Goal: Information Seeking & Learning: Learn about a topic

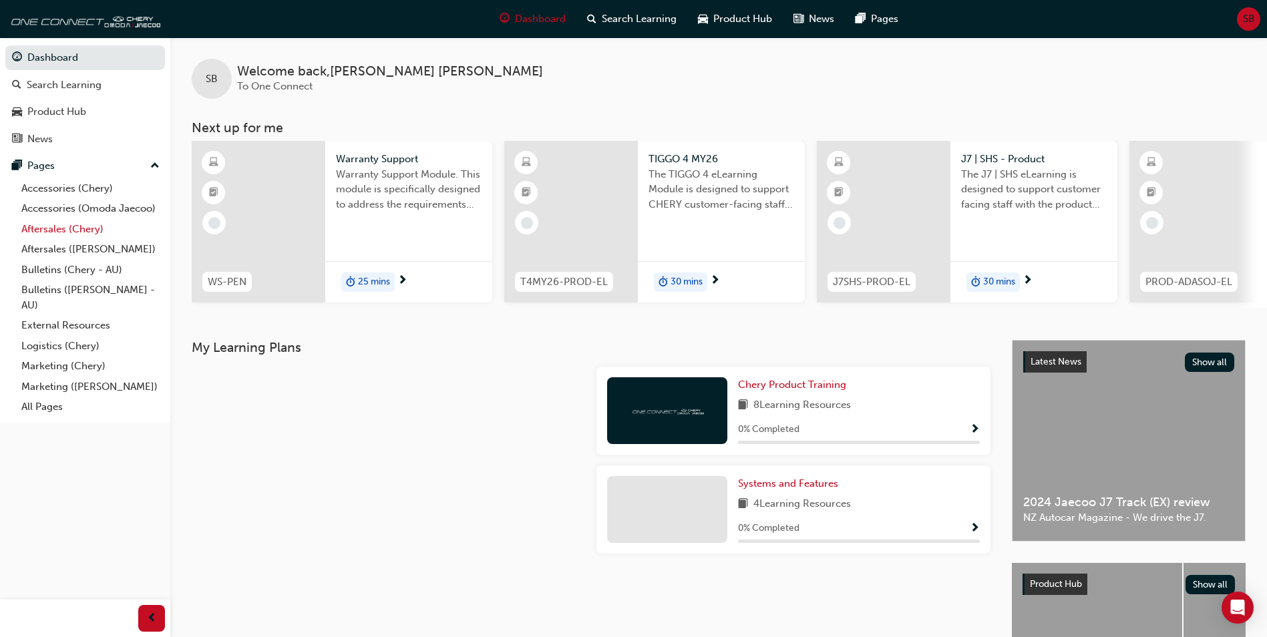
click at [75, 231] on link "Aftersales (Chery)" at bounding box center [90, 229] width 149 height 21
click at [107, 251] on link "Aftersales ([PERSON_NAME])" at bounding box center [90, 249] width 149 height 21
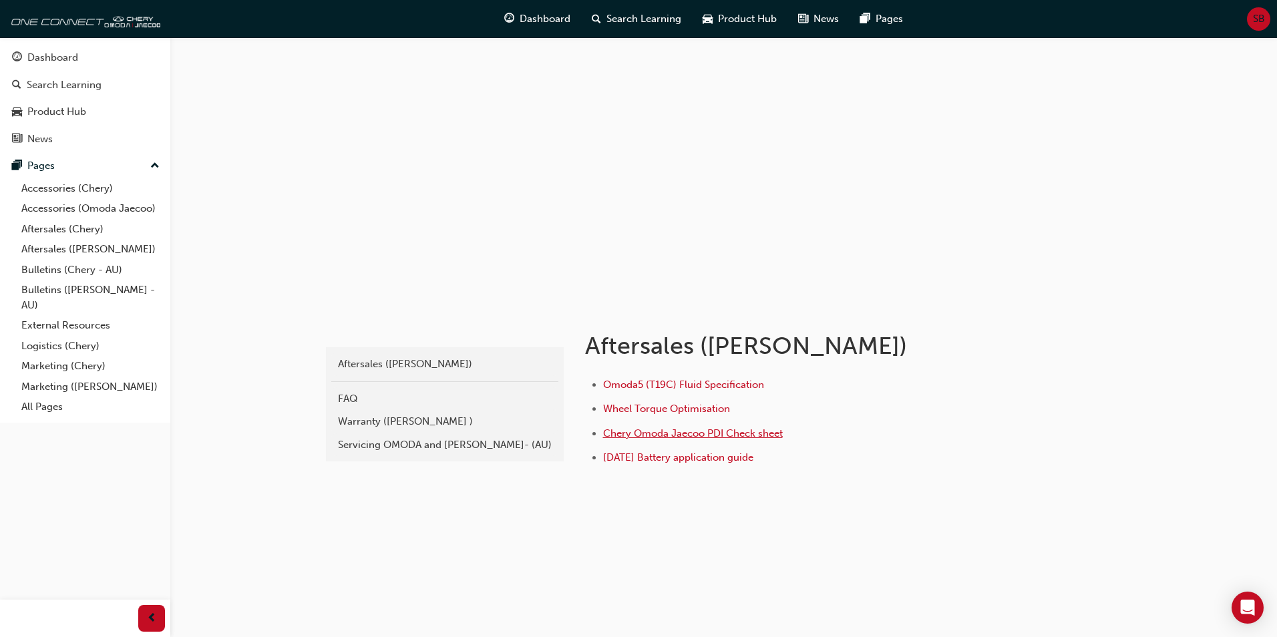
click at [701, 435] on span "Chery Omoda Jaecoo PDI Check sheet" at bounding box center [693, 433] width 180 height 12
click at [736, 388] on span "Omoda5 (T19C) Fluid Specification" at bounding box center [683, 385] width 161 height 12
click at [692, 409] on span "Wheel Torque Optimisation" at bounding box center [666, 409] width 127 height 12
click at [526, 19] on span "Dashboard" at bounding box center [544, 18] width 51 height 15
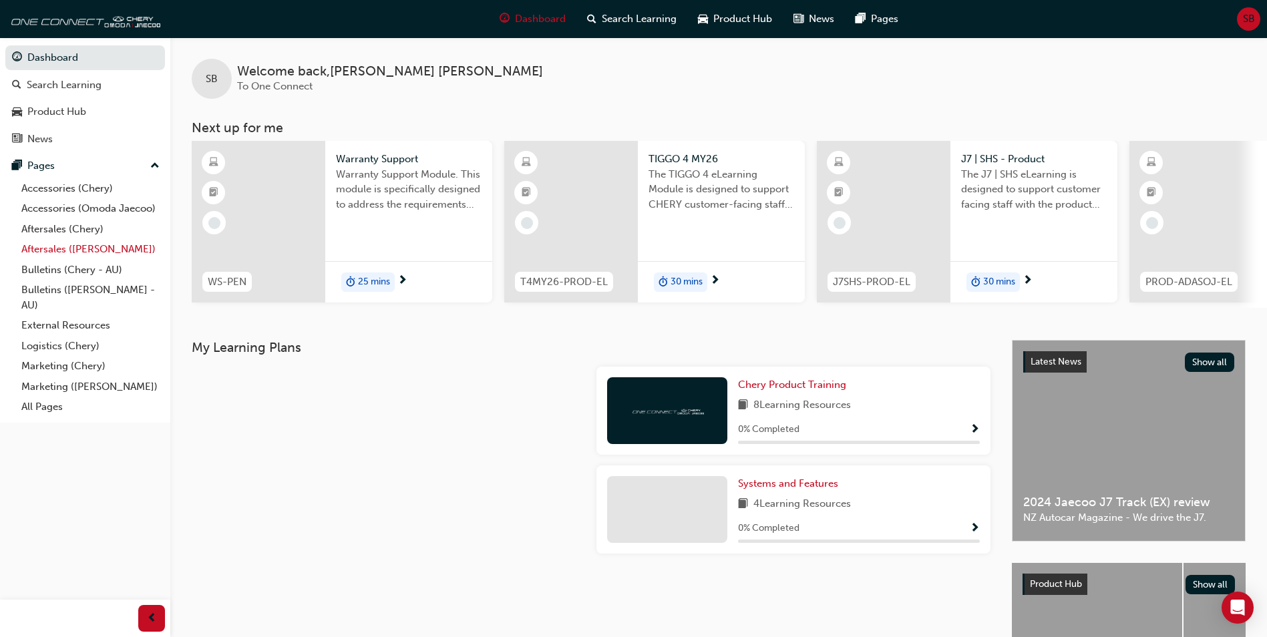
click at [90, 243] on link "Aftersales ([PERSON_NAME])" at bounding box center [90, 249] width 149 height 21
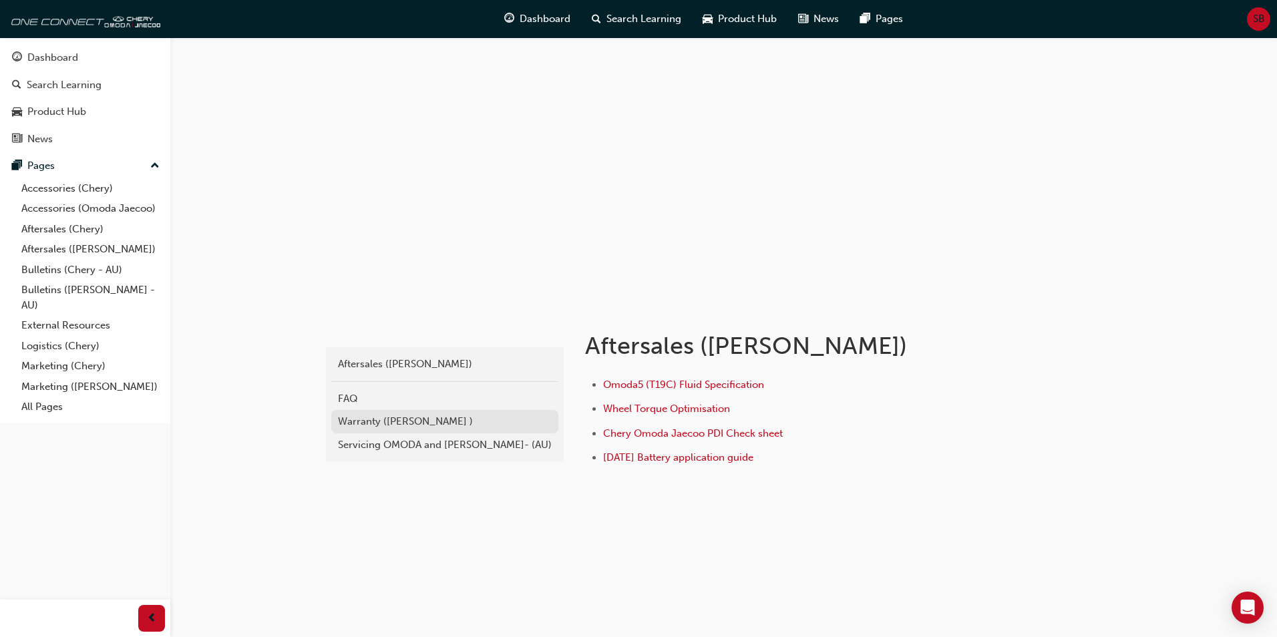
click at [429, 427] on div "Warranty ([PERSON_NAME] )" at bounding box center [445, 421] width 214 height 15
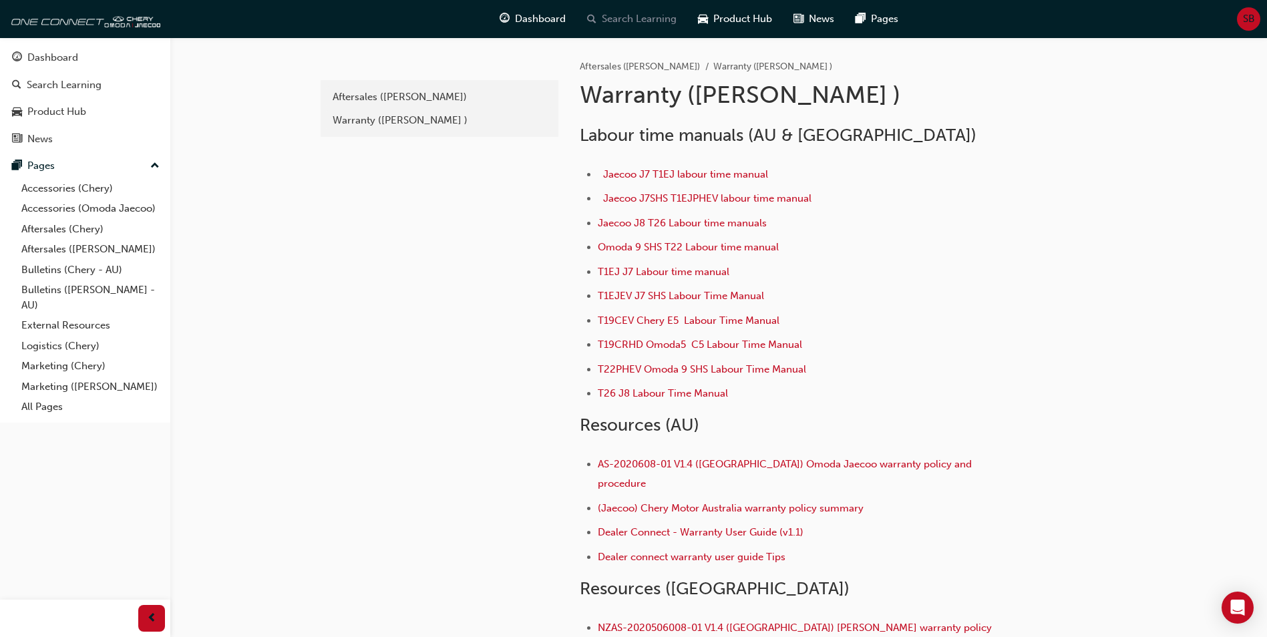
click at [599, 17] on div "Search Learning" at bounding box center [631, 18] width 111 height 27
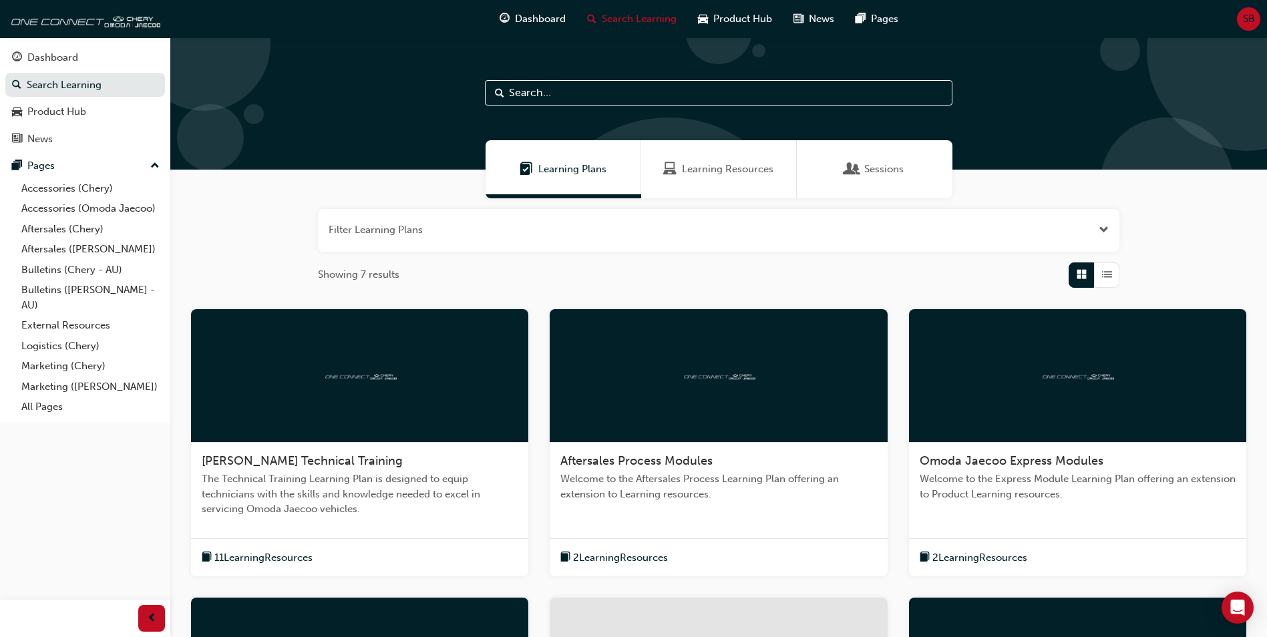
click at [763, 164] on span "Learning Resources" at bounding box center [727, 169] width 91 height 15
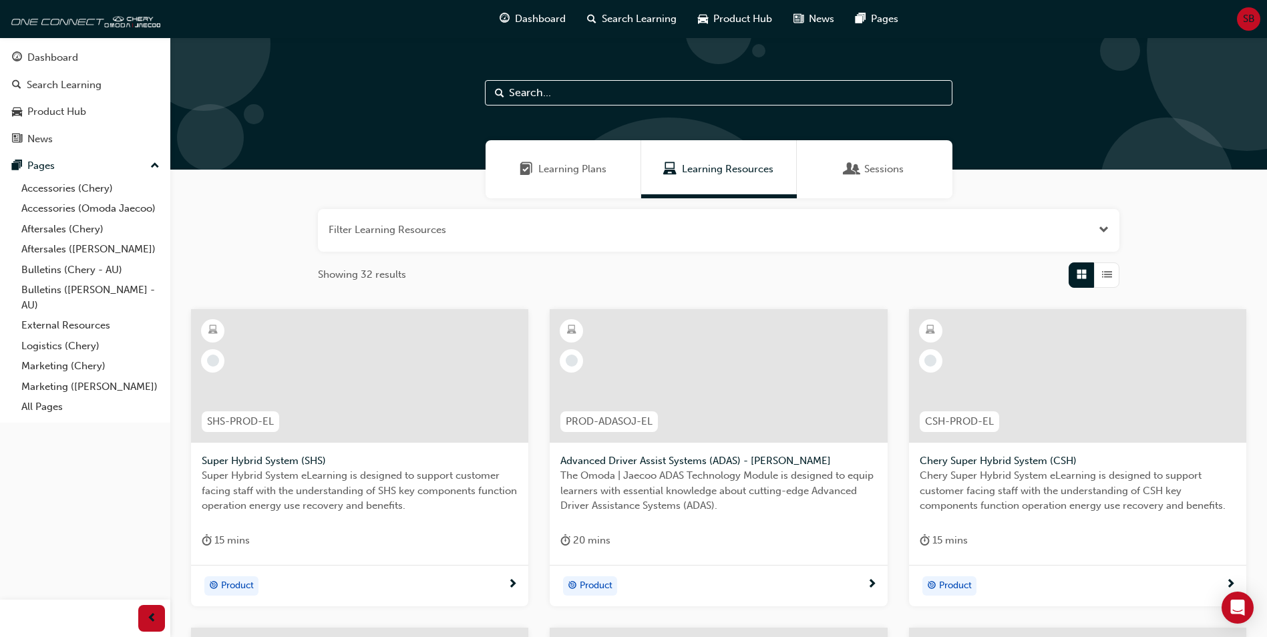
click at [585, 91] on input "text" at bounding box center [718, 92] width 467 height 25
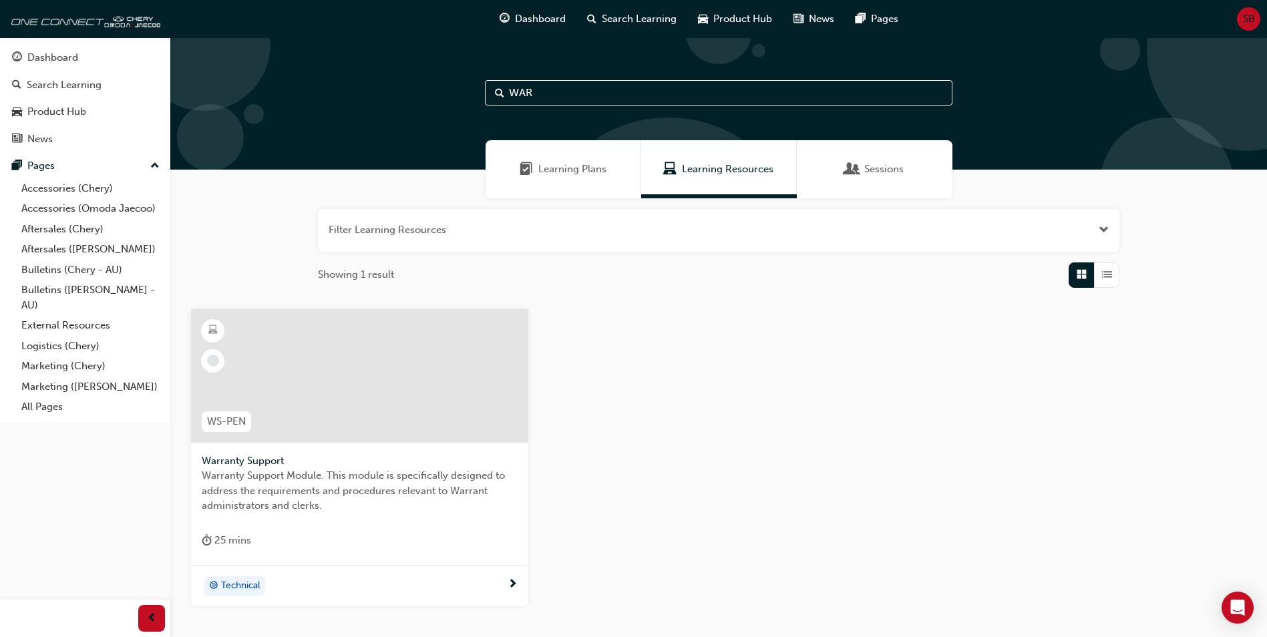
drag, startPoint x: 586, startPoint y: 96, endPoint x: 427, endPoint y: 77, distance: 160.0
click at [429, 77] on div "WAR" at bounding box center [718, 103] width 1096 height 132
type input "CSI"
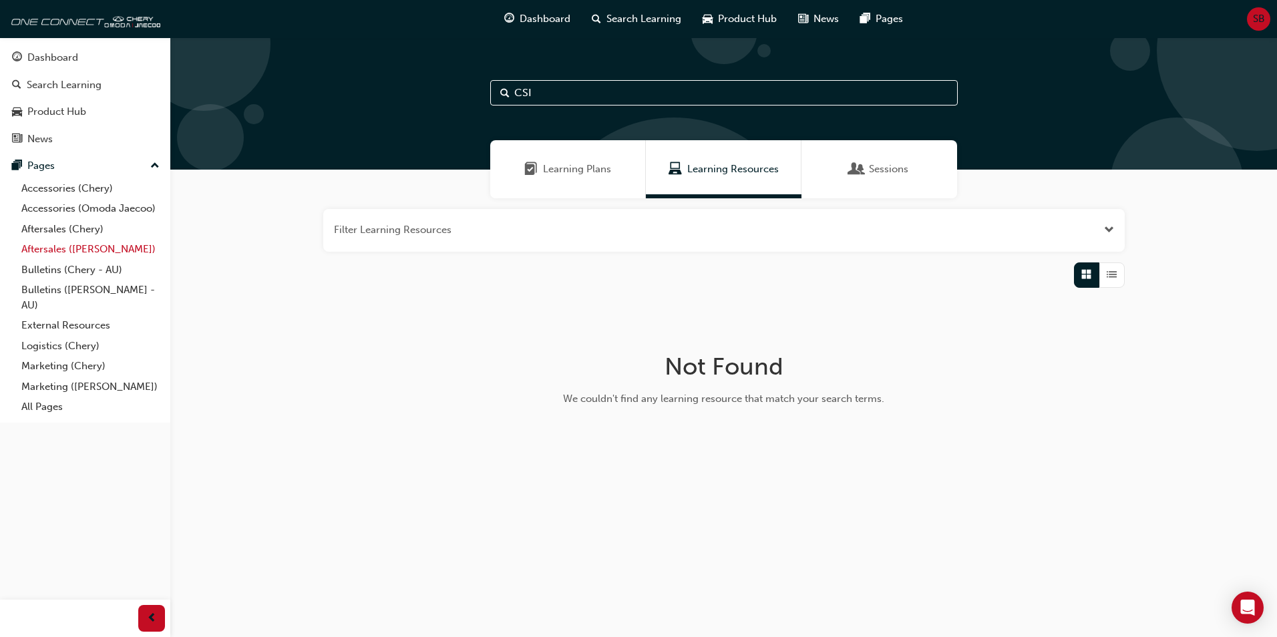
click at [110, 244] on link "Aftersales ([PERSON_NAME])" at bounding box center [90, 249] width 149 height 21
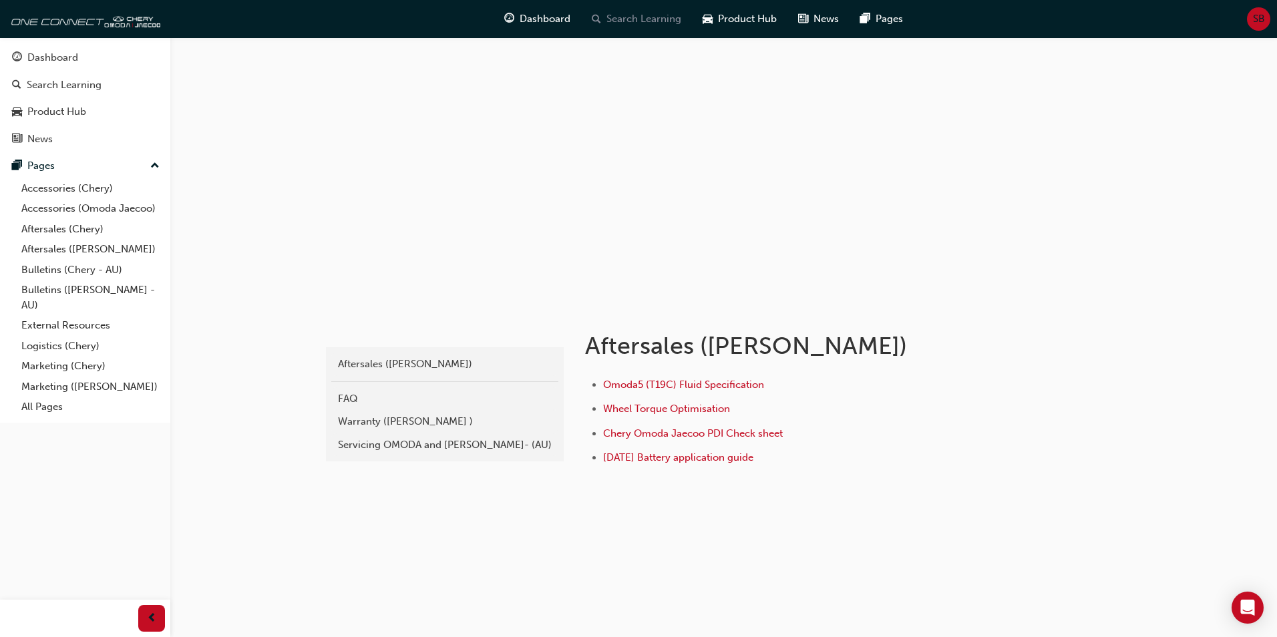
click at [638, 19] on span "Search Learning" at bounding box center [643, 18] width 75 height 15
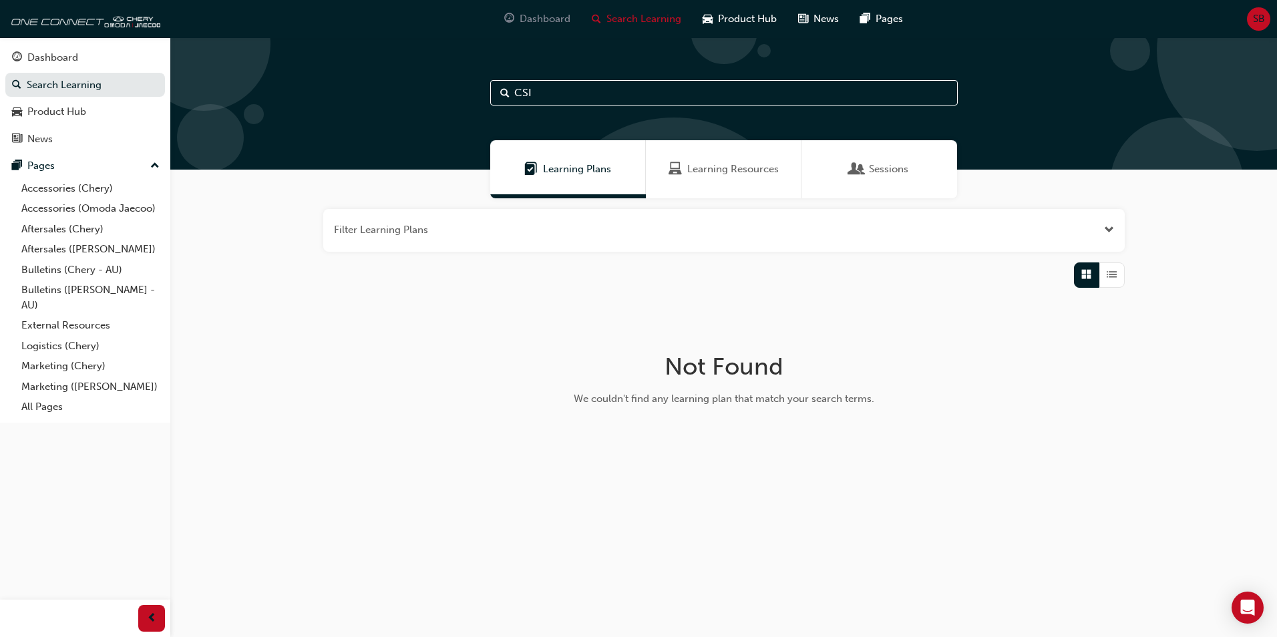
click at [549, 21] on span "Dashboard" at bounding box center [544, 18] width 51 height 15
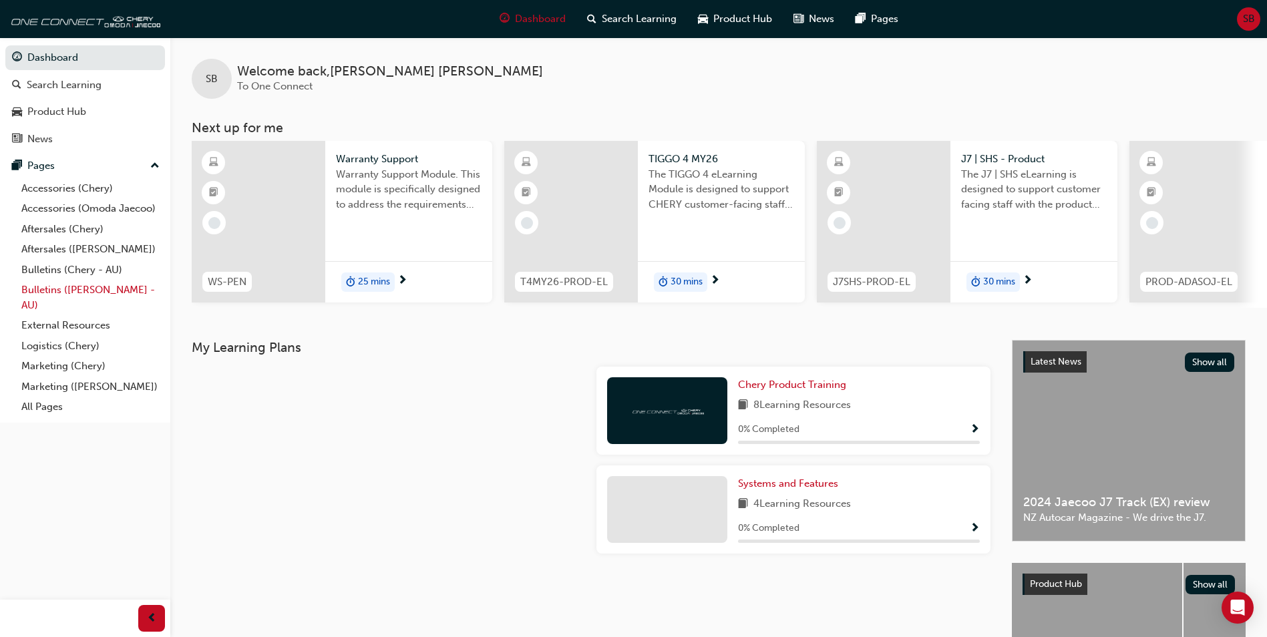
click at [121, 286] on link "Bulletins ([PERSON_NAME] - AU)" at bounding box center [90, 297] width 149 height 35
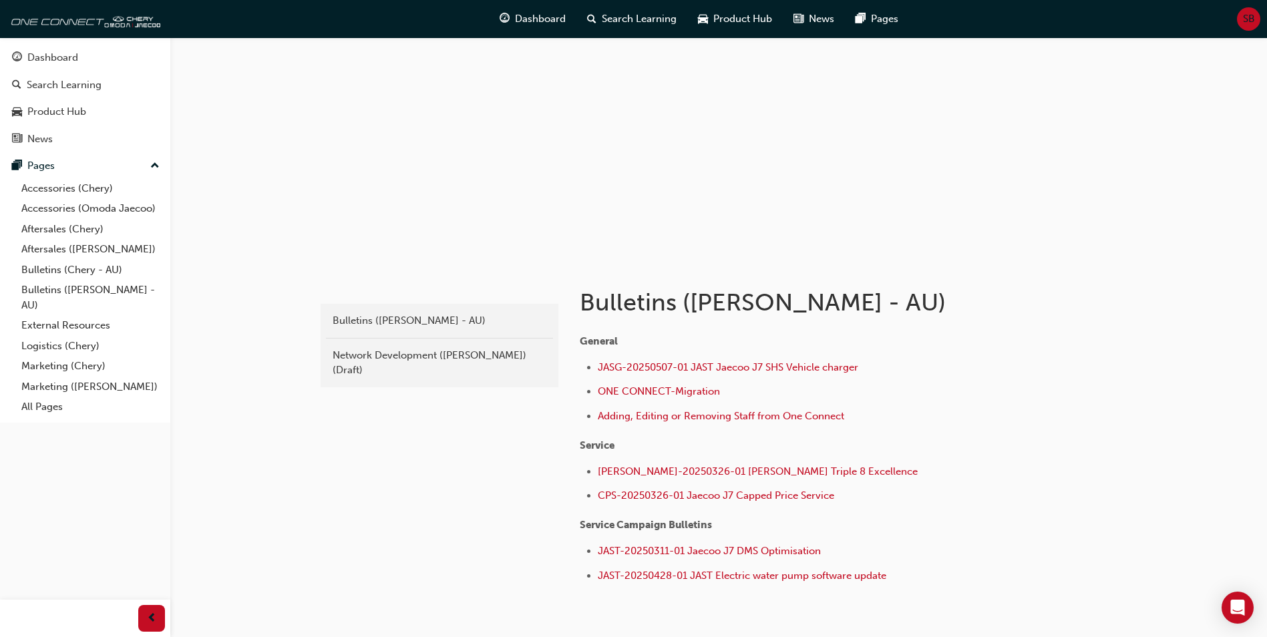
scroll to position [122, 0]
